Goal: Information Seeking & Learning: Learn about a topic

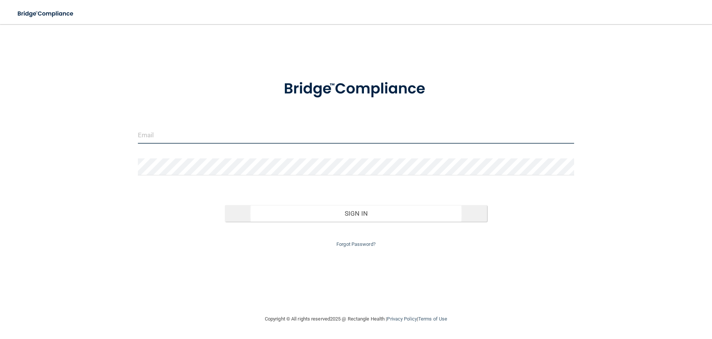
type input "[PERSON_NAME][EMAIL_ADDRESS][PERSON_NAME][DOMAIN_NAME]"
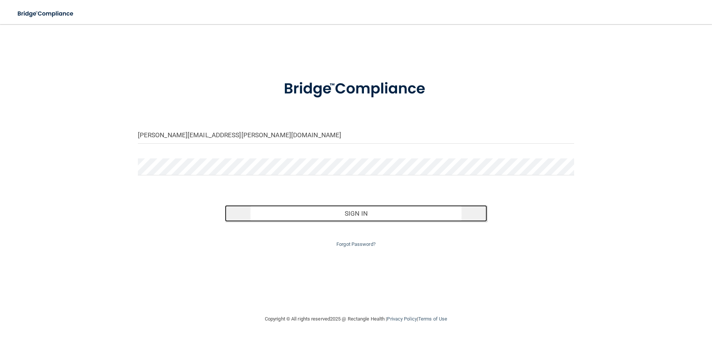
click at [372, 212] on button "Sign In" at bounding box center [356, 213] width 262 height 17
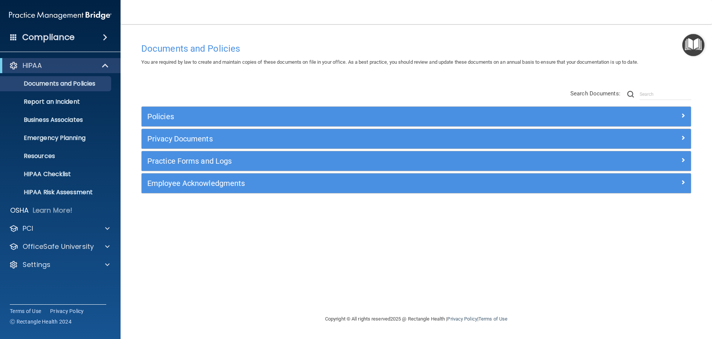
click at [709, 295] on main "Documents and Policies You are required by law to create and maintain copies of…" at bounding box center [417, 181] width 592 height 315
click at [539, 237] on div "Documents and Policies You are required by law to create and maintain copies of…" at bounding box center [416, 176] width 561 height 275
click at [600, 296] on div "Documents and Policies You are required by law to create and maintain copies of…" at bounding box center [416, 176] width 561 height 275
click at [250, 284] on div "Documents and Policies You are required by law to create and maintain copies of…" at bounding box center [416, 176] width 561 height 275
click at [41, 264] on p "Settings" at bounding box center [37, 264] width 28 height 9
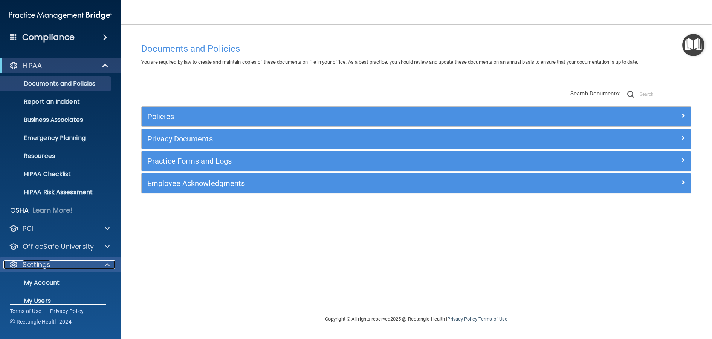
scroll to position [46, 0]
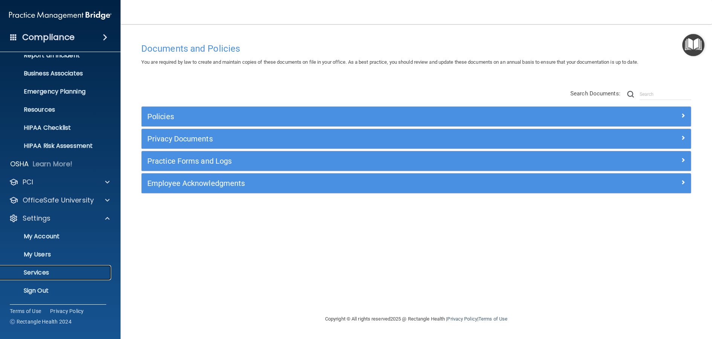
click at [41, 269] on p "Services" at bounding box center [56, 273] width 103 height 8
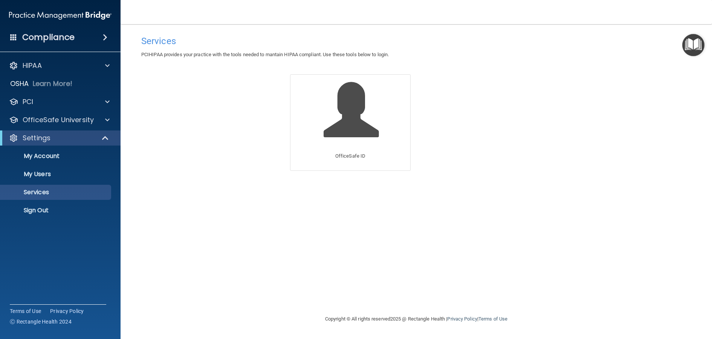
click at [671, 297] on div "Services PCIHIPAA provides your practice with the tools needed to mantain HIPAA…" at bounding box center [416, 169] width 561 height 275
click at [108, 137] on span at bounding box center [106, 137] width 6 height 9
click at [695, 40] on img "Open Resource Center" at bounding box center [693, 45] width 22 height 22
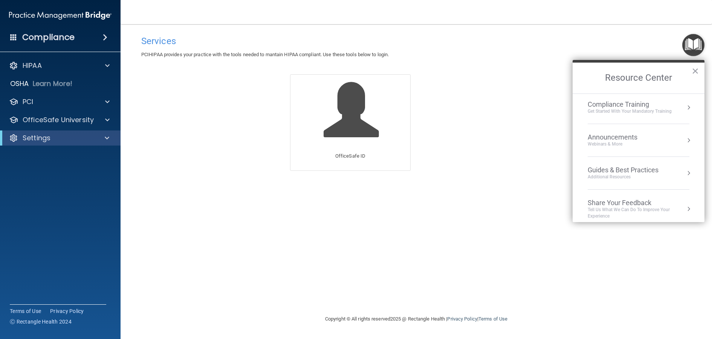
scroll to position [75, 0]
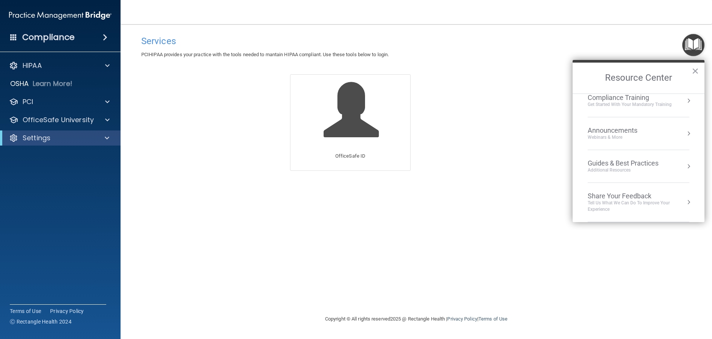
click at [624, 198] on div "Share Your Feedback" at bounding box center [639, 196] width 102 height 8
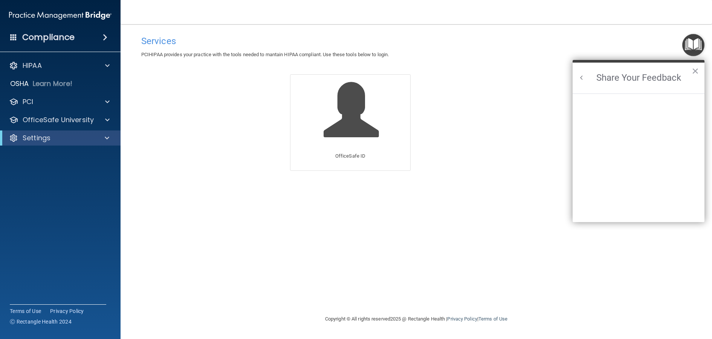
scroll to position [66, 0]
click at [694, 72] on button "×" at bounding box center [695, 71] width 7 height 12
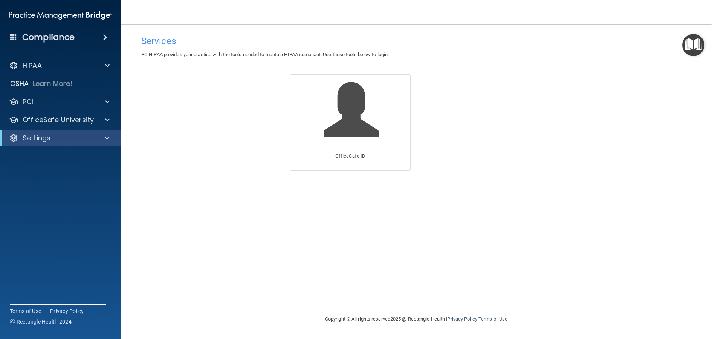
click at [694, 47] on img "Open Resource Center" at bounding box center [693, 45] width 22 height 22
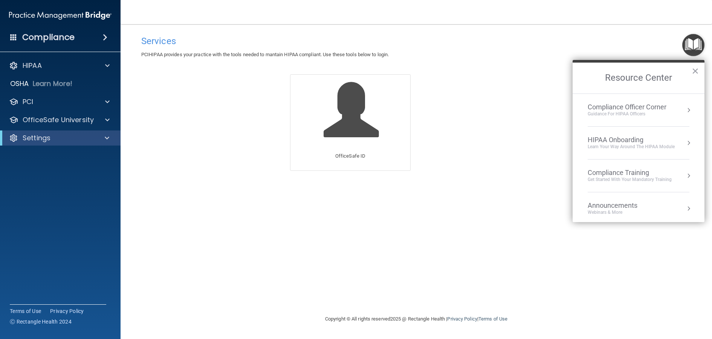
click at [655, 105] on div "Compliance Officer Corner" at bounding box center [627, 107] width 79 height 8
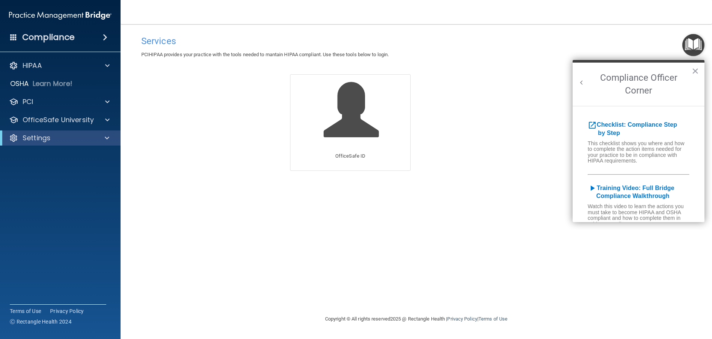
scroll to position [150, 0]
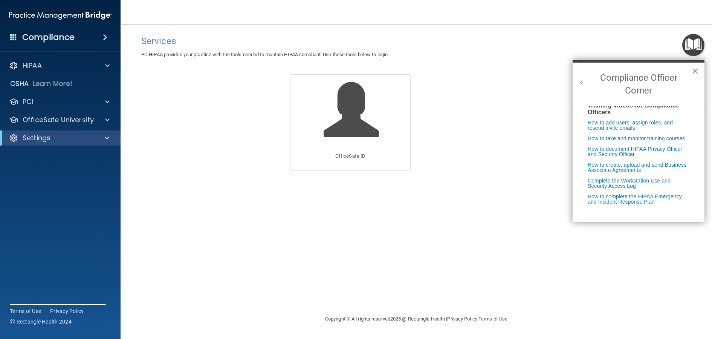
click at [697, 65] on button "×" at bounding box center [695, 71] width 7 height 12
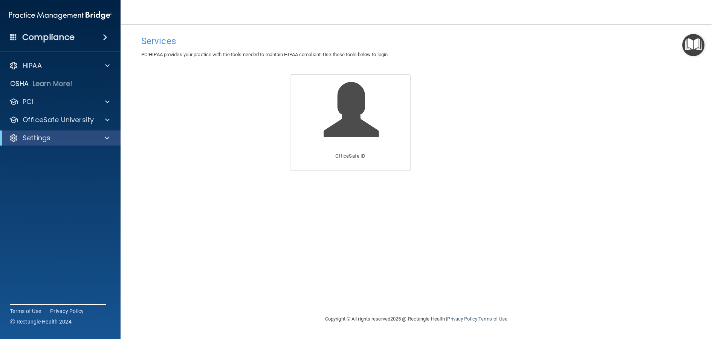
click at [106, 38] on span at bounding box center [105, 37] width 5 height 9
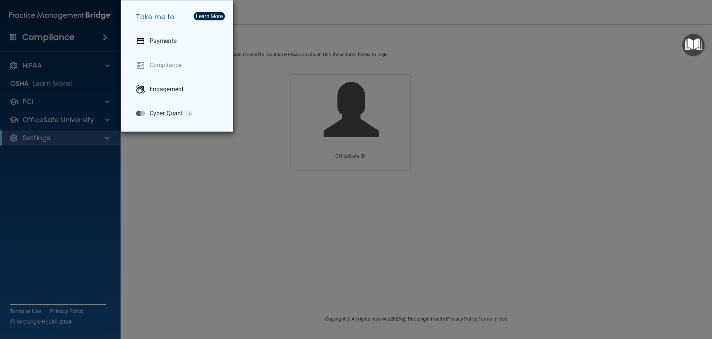
click at [104, 38] on div "Take me to: Payments Compliance Engagement Cyber Quant" at bounding box center [356, 169] width 712 height 339
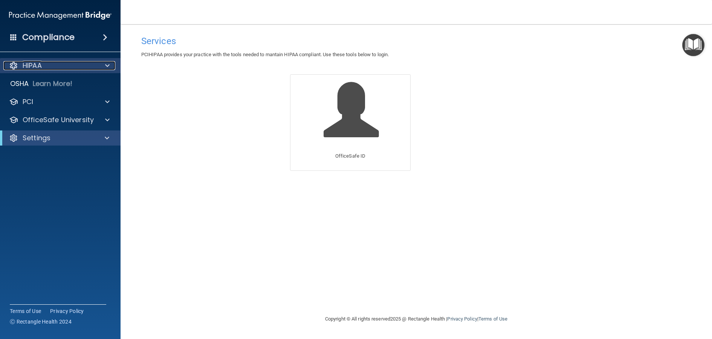
click at [111, 66] on div at bounding box center [106, 65] width 19 height 9
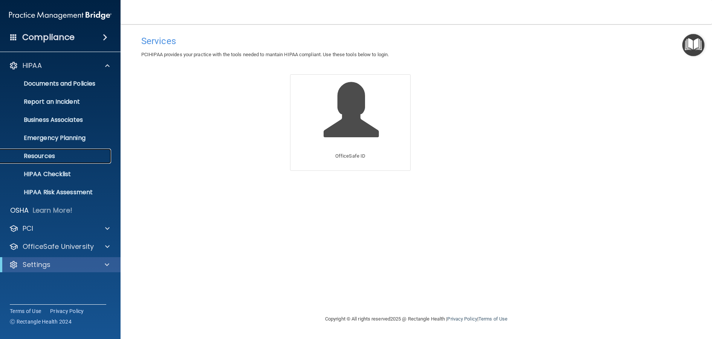
click at [39, 162] on link "Resources" at bounding box center [51, 155] width 119 height 15
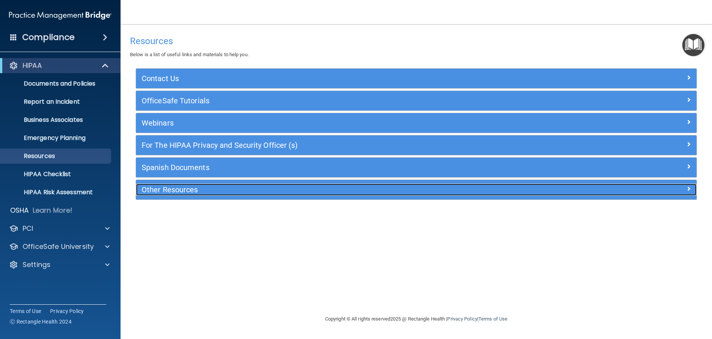
click at [167, 188] on h5 "Other Resources" at bounding box center [346, 189] width 409 height 8
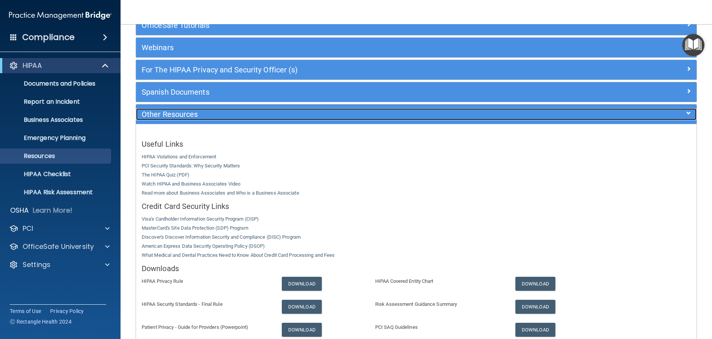
scroll to position [133, 0]
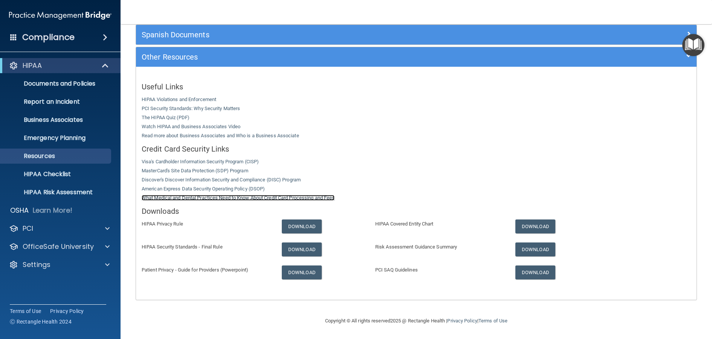
click at [188, 197] on link "What Medical and Dental Practices Need to Know About Credit Card Processing and…" at bounding box center [238, 198] width 193 height 6
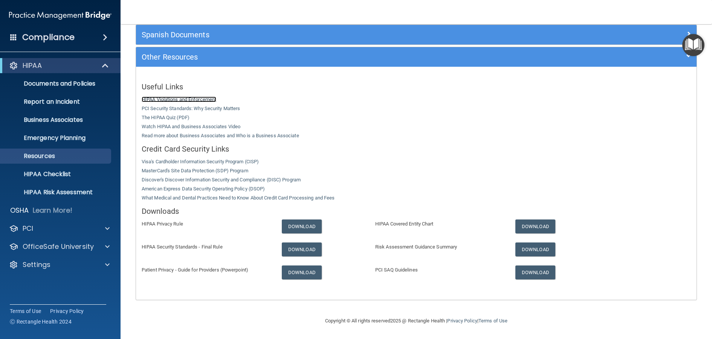
click at [200, 100] on link "HIPAA Violations and Enforcement" at bounding box center [179, 99] width 75 height 6
